Goal: Information Seeking & Learning: Learn about a topic

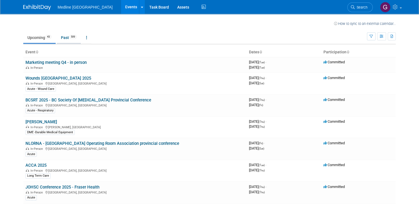
click at [60, 38] on link "Past 509" at bounding box center [69, 37] width 24 height 11
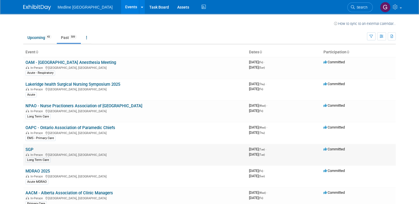
click at [264, 153] on span "[DATE] (Tue)" at bounding box center [257, 155] width 16 height 4
click at [36, 40] on link "Upcoming 43" at bounding box center [39, 37] width 32 height 11
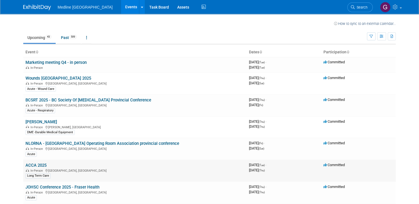
click at [26, 165] on link "ACCA 2025" at bounding box center [35, 165] width 21 height 5
click at [93, 190] on div "In-Person Surrey, Canada" at bounding box center [134, 192] width 219 height 4
click at [54, 187] on link "JOHSC Conference 2025 - Fraser Health" at bounding box center [62, 187] width 74 height 5
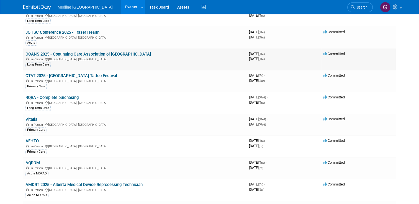
scroll to position [166, 0]
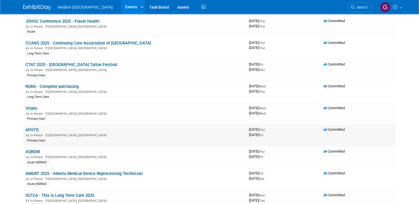
click at [29, 128] on link "AFHTO" at bounding box center [31, 130] width 13 height 5
click at [26, 26] on span "In-Person" at bounding box center [36, 27] width 20 height 4
click at [33, 20] on link "JOHSC Conference 2025 - Fraser Health" at bounding box center [62, 21] width 74 height 5
click at [64, 193] on link "OLTCA - This is Long Term Care 2025" at bounding box center [59, 195] width 69 height 5
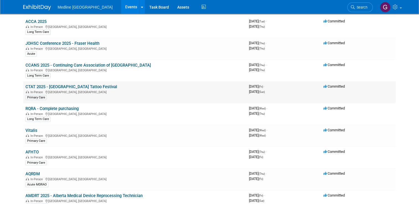
scroll to position [133, 0]
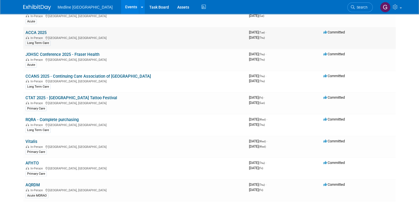
click at [28, 31] on link "ACCA 2025" at bounding box center [35, 32] width 21 height 5
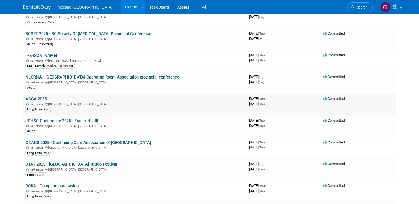
scroll to position [55, 0]
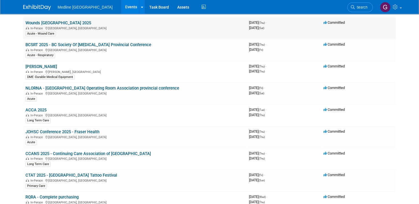
click at [38, 24] on link "Wounds Canada 2025" at bounding box center [58, 23] width 66 height 5
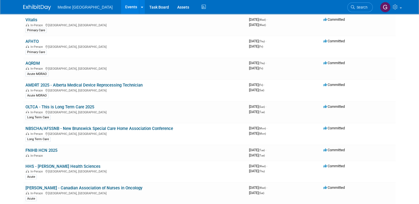
scroll to position [266, 0]
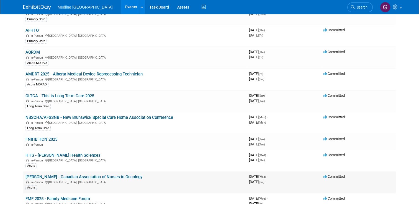
click at [65, 175] on link "CANO - Canadian Association of Nurses in Oncology" at bounding box center [83, 177] width 117 height 5
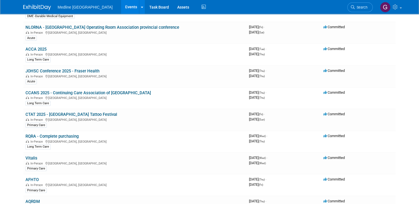
scroll to position [117, 0]
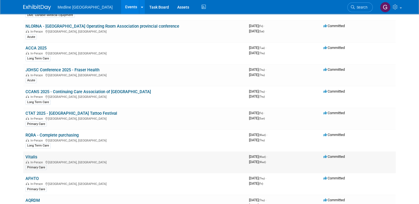
click at [25, 155] on link "Vitalis" at bounding box center [31, 157] width 12 height 5
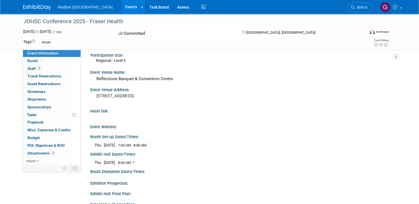
scroll to position [89, 0]
